Goal: Download file/media

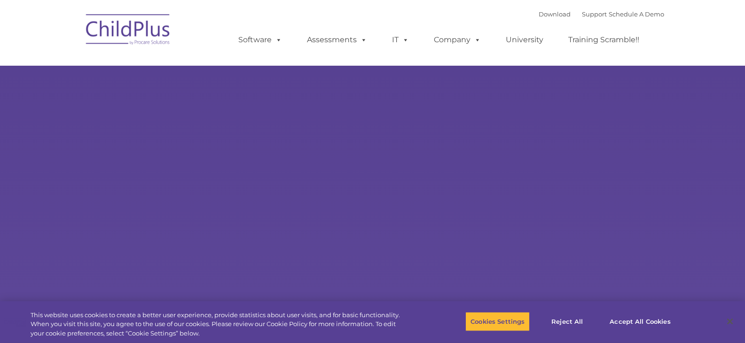
select select "MEDIUM"
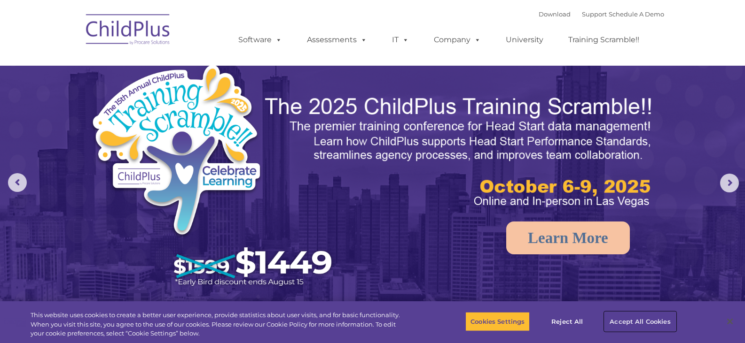
click at [631, 324] on button "Accept All Cookies" at bounding box center [639, 322] width 71 height 20
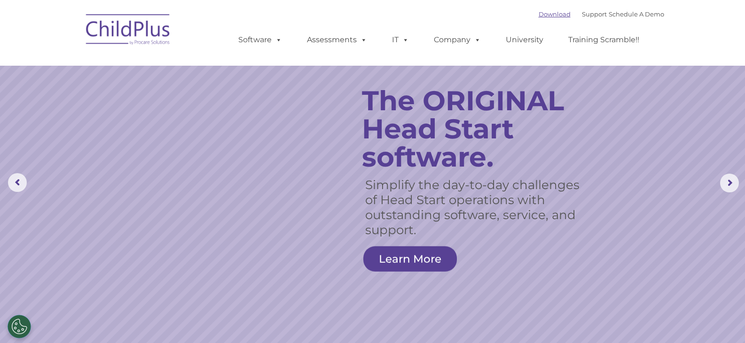
click at [543, 14] on link "Download" at bounding box center [554, 14] width 32 height 8
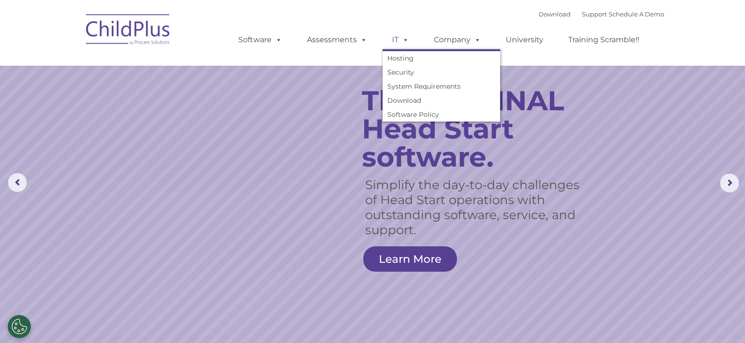
click at [400, 44] on link "IT" at bounding box center [400, 40] width 36 height 19
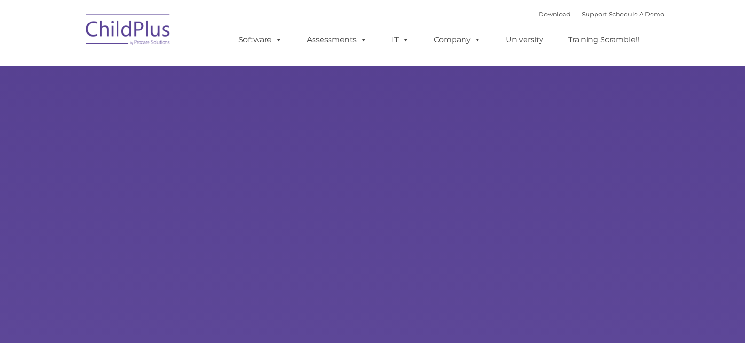
type input ""
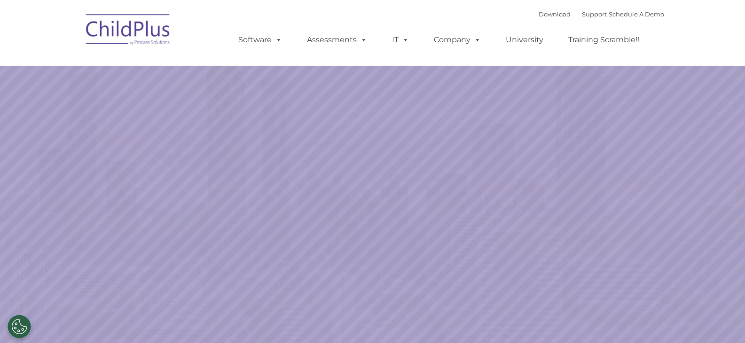
select select "MEDIUM"
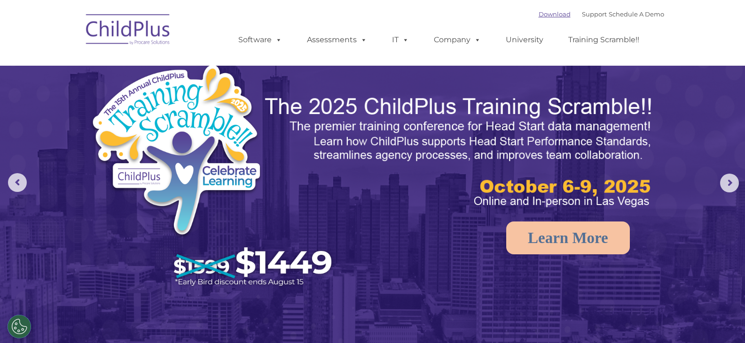
click at [542, 13] on link "Download" at bounding box center [554, 14] width 32 height 8
